Goal: Task Accomplishment & Management: Complete application form

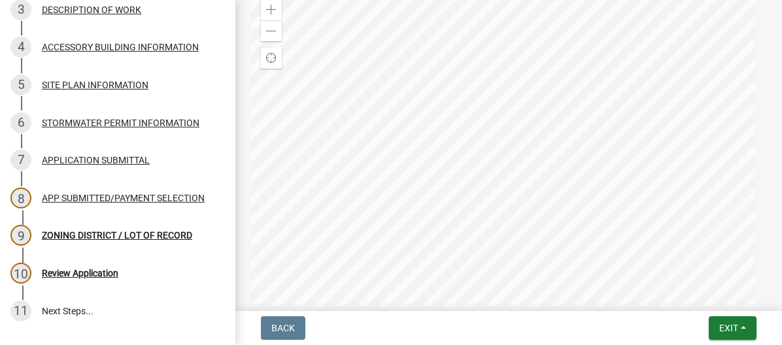
scroll to position [221, 0]
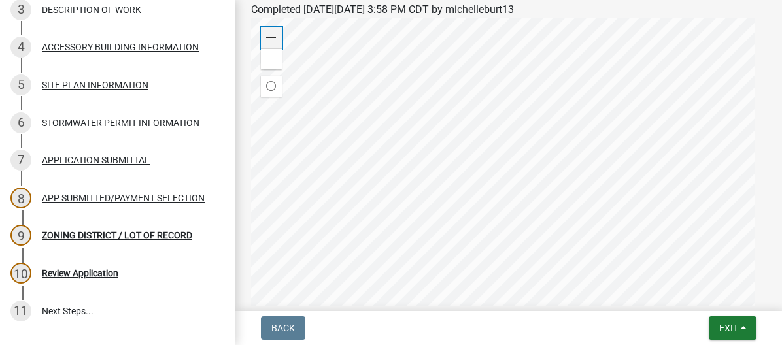
click at [269, 38] on span at bounding box center [271, 38] width 10 height 10
click at [636, 175] on div at bounding box center [508, 181] width 515 height 327
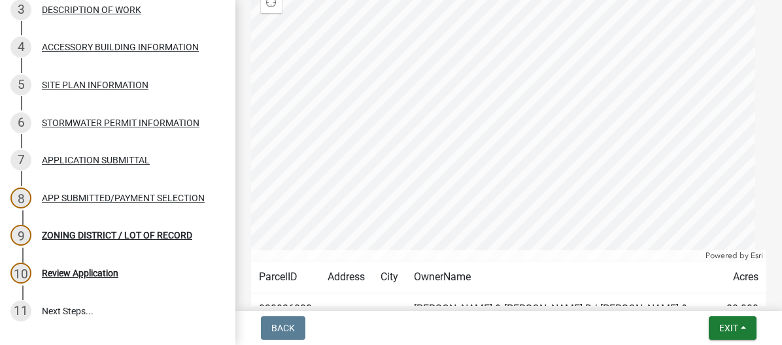
scroll to position [308, 0]
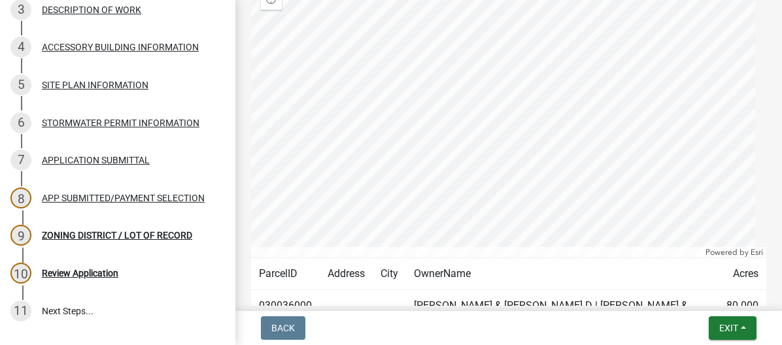
click at [748, 63] on div at bounding box center [508, 94] width 515 height 327
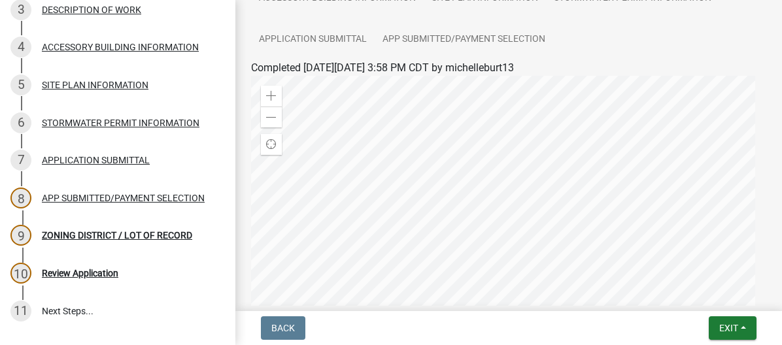
scroll to position [154, 0]
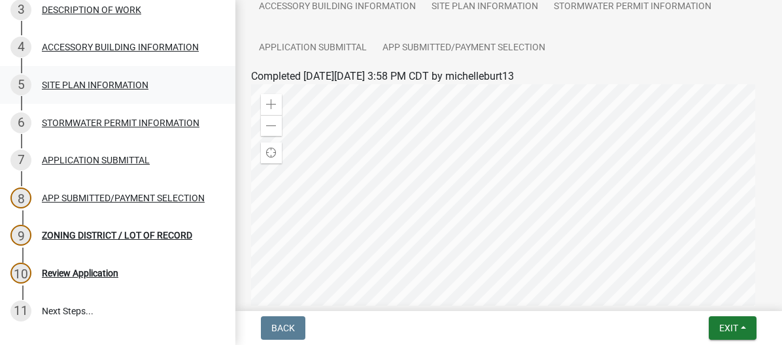
click at [86, 82] on div "SITE PLAN INFORMATION" at bounding box center [95, 84] width 107 height 9
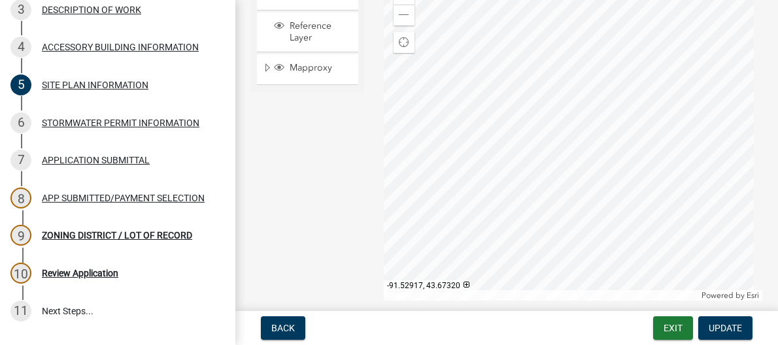
scroll to position [321, 0]
click at [548, 154] on div at bounding box center [573, 134] width 378 height 327
click at [613, 113] on div at bounding box center [573, 134] width 378 height 327
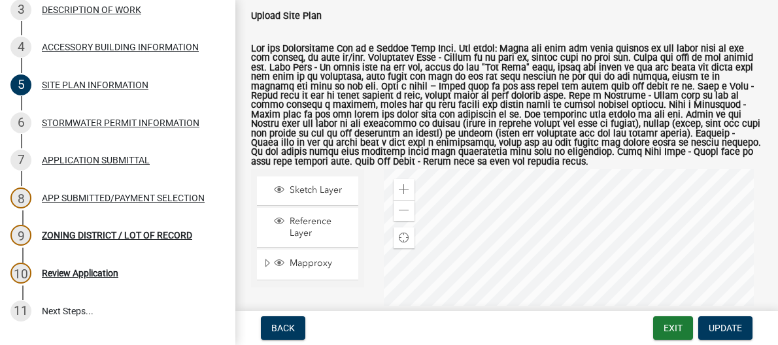
scroll to position [108, 0]
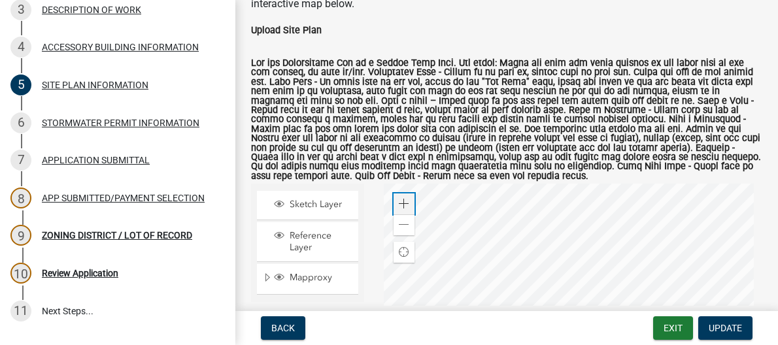
click at [399, 209] on span at bounding box center [404, 204] width 10 height 10
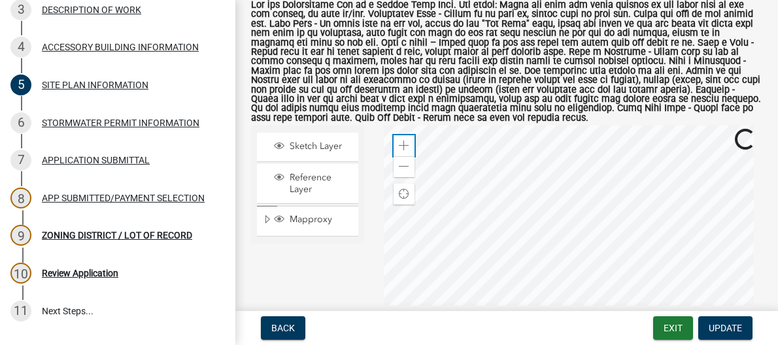
scroll to position [116, 0]
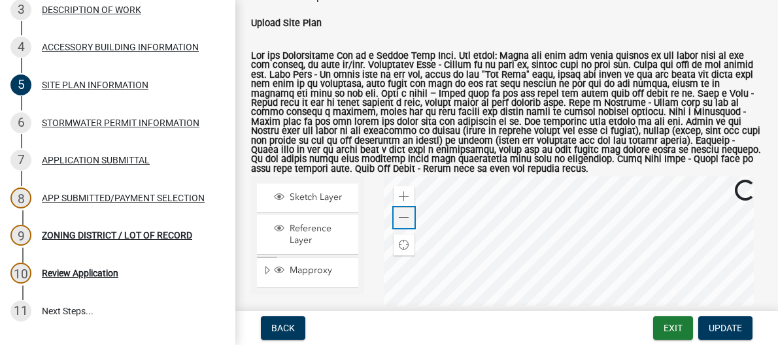
click at [399, 223] on span at bounding box center [404, 217] width 10 height 10
click at [22, 235] on div "9" at bounding box center [20, 235] width 21 height 21
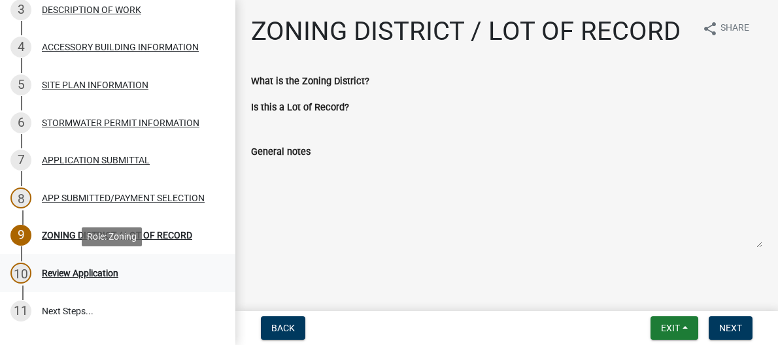
click at [17, 273] on div "10" at bounding box center [20, 273] width 21 height 21
click at [24, 269] on div "10" at bounding box center [20, 273] width 21 height 21
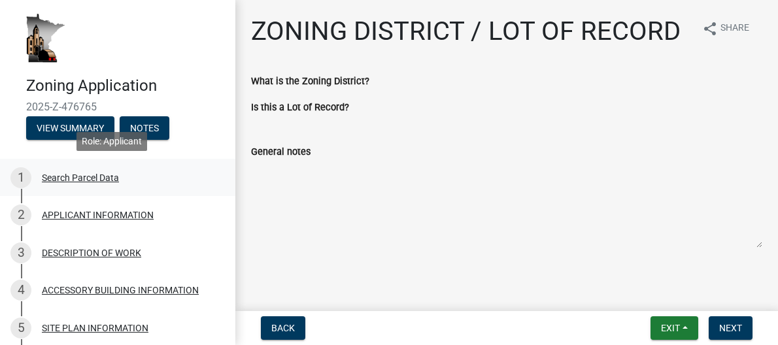
click at [75, 174] on div "Search Parcel Data" at bounding box center [80, 177] width 77 height 9
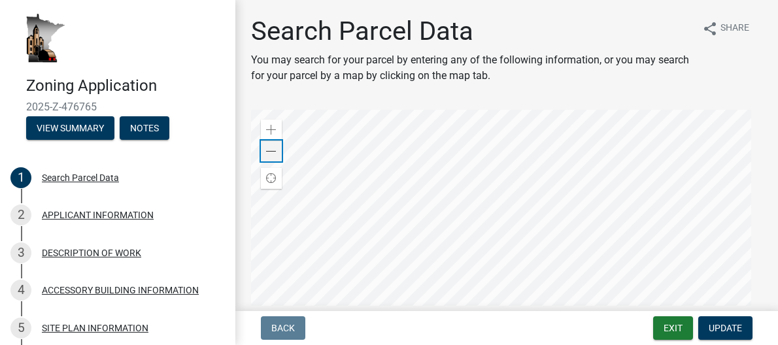
click at [269, 152] on span at bounding box center [271, 151] width 10 height 10
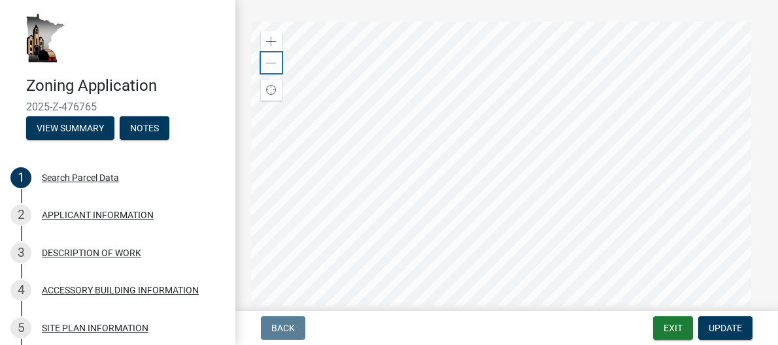
scroll to position [86, 0]
click at [273, 43] on span at bounding box center [271, 44] width 10 height 10
click at [274, 66] on span at bounding box center [271, 66] width 10 height 10
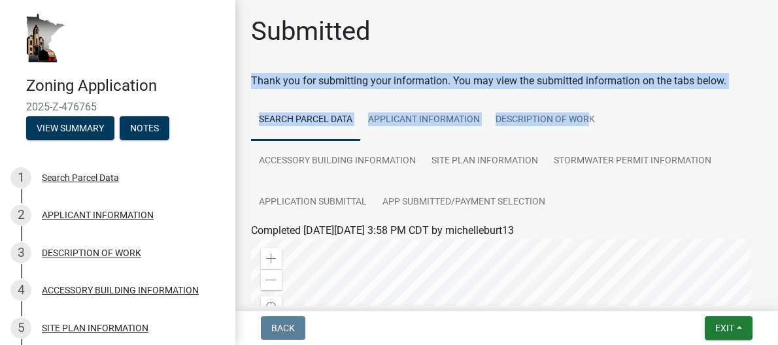
drag, startPoint x: 589, startPoint y: 94, endPoint x: 776, endPoint y: 76, distance: 187.7
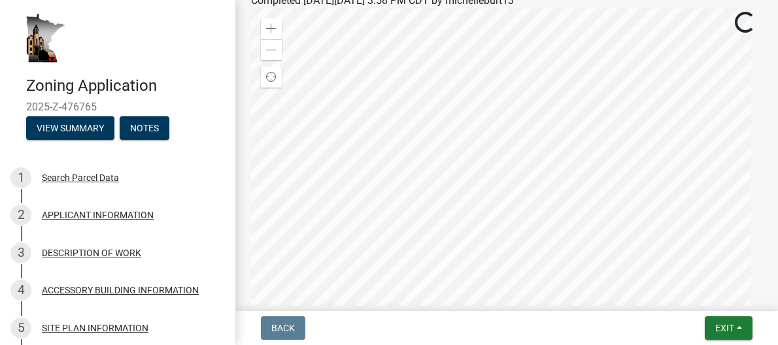
scroll to position [235, 0]
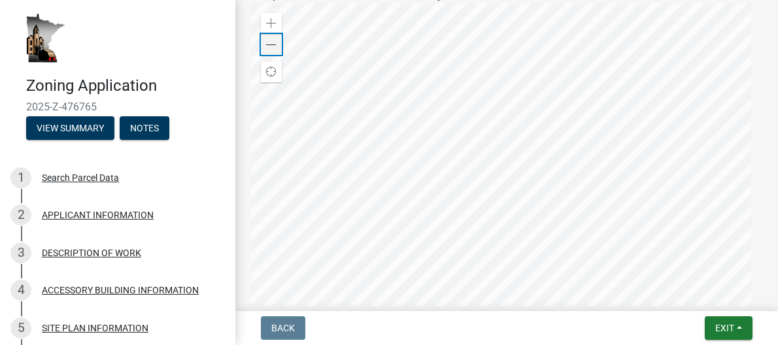
click at [269, 46] on span at bounding box center [271, 45] width 10 height 10
click at [271, 48] on span at bounding box center [271, 45] width 10 height 10
click at [616, 300] on div at bounding box center [506, 166] width 511 height 327
click at [765, 139] on div "Submitted Thank you for submitting your information. You may view the submitted…" at bounding box center [506, 108] width 542 height 667
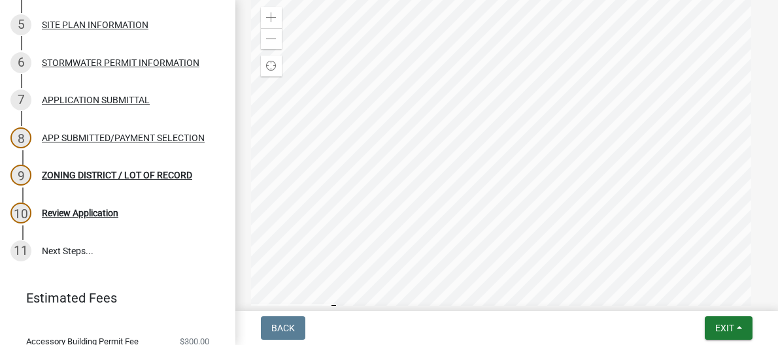
scroll to position [312, 0]
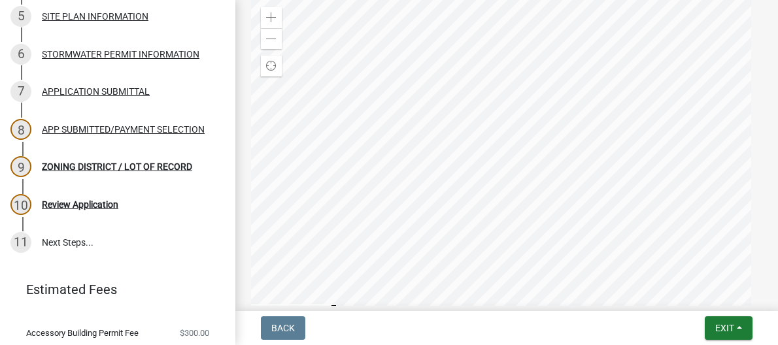
drag, startPoint x: 227, startPoint y: 148, endPoint x: 208, endPoint y: 304, distance: 157.3
click at [208, 304] on header "Estimated Fees" at bounding box center [117, 289] width 235 height 47
drag, startPoint x: 208, startPoint y: 304, endPoint x: 203, endPoint y: 323, distance: 19.7
click at [203, 323] on wm-workflow-application-fee-summary "Estimated Fees Accessory Building Permit Fee $300.00 Estimated Total $300.00" at bounding box center [117, 324] width 235 height 116
click at [216, 293] on header "Estimated Fees" at bounding box center [117, 289] width 235 height 47
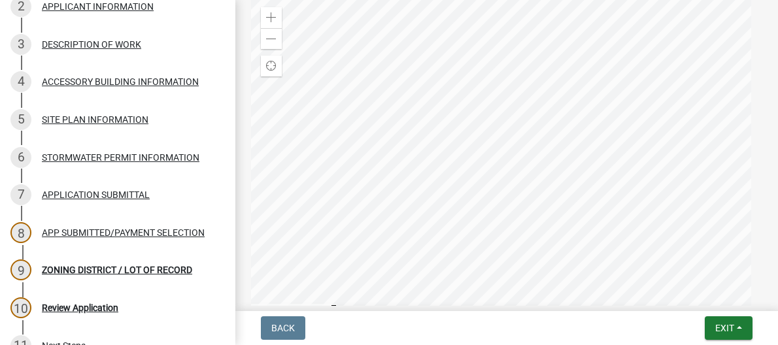
scroll to position [188, 0]
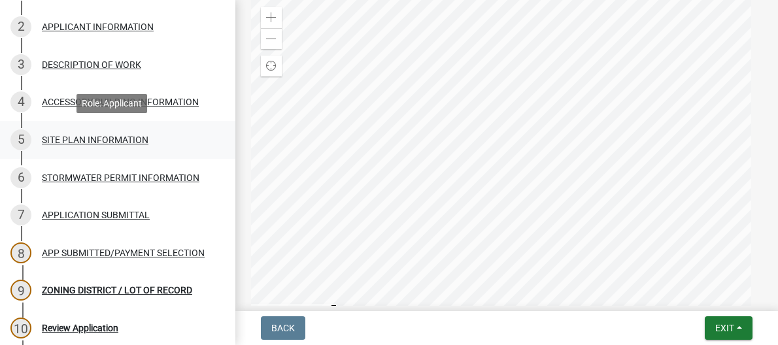
click at [103, 141] on div "SITE PLAN INFORMATION" at bounding box center [95, 139] width 107 height 9
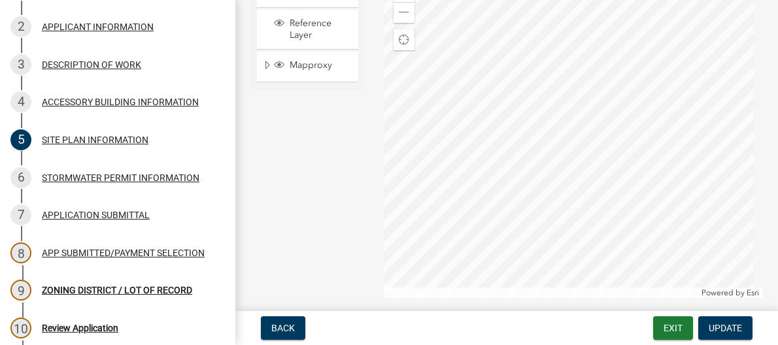
scroll to position [324, 0]
